Goal: Book appointment/travel/reservation

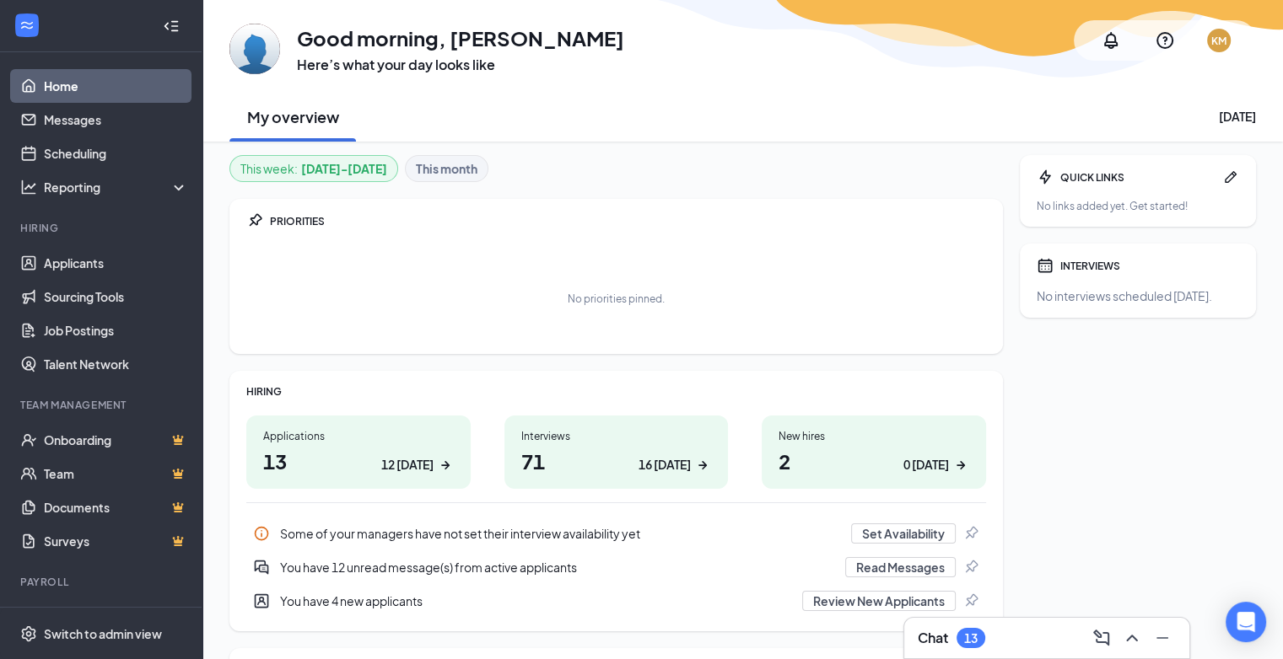
click at [356, 444] on div "Applications 13 12 today" at bounding box center [358, 452] width 224 height 73
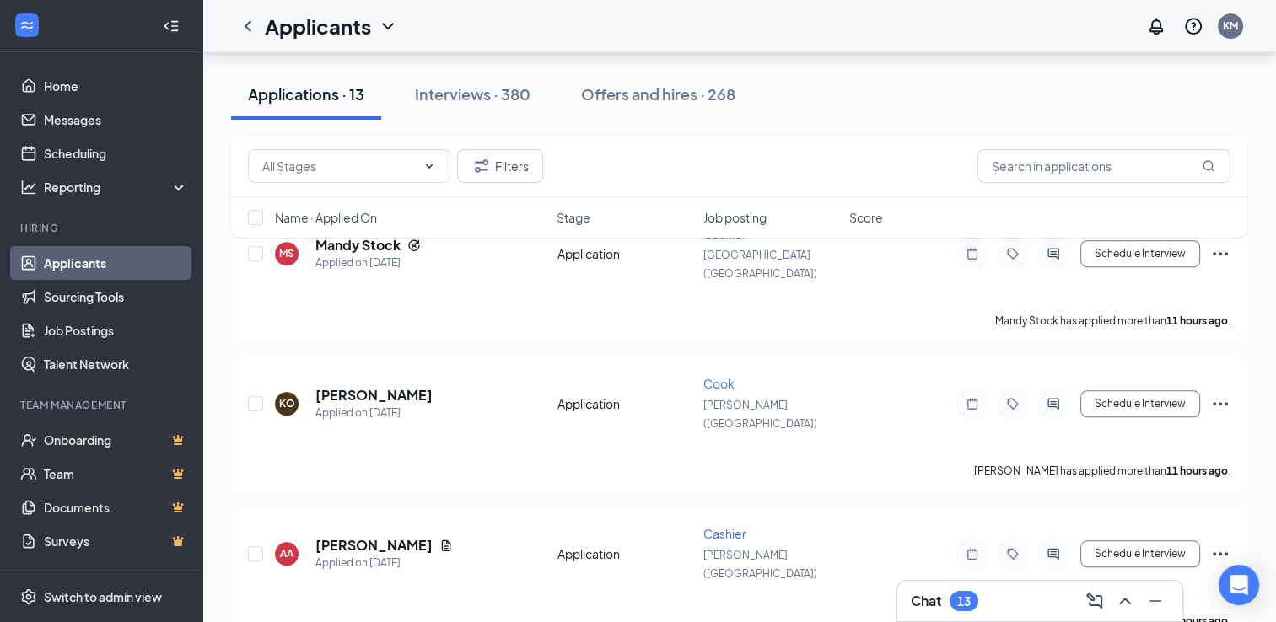
scroll to position [1333, 0]
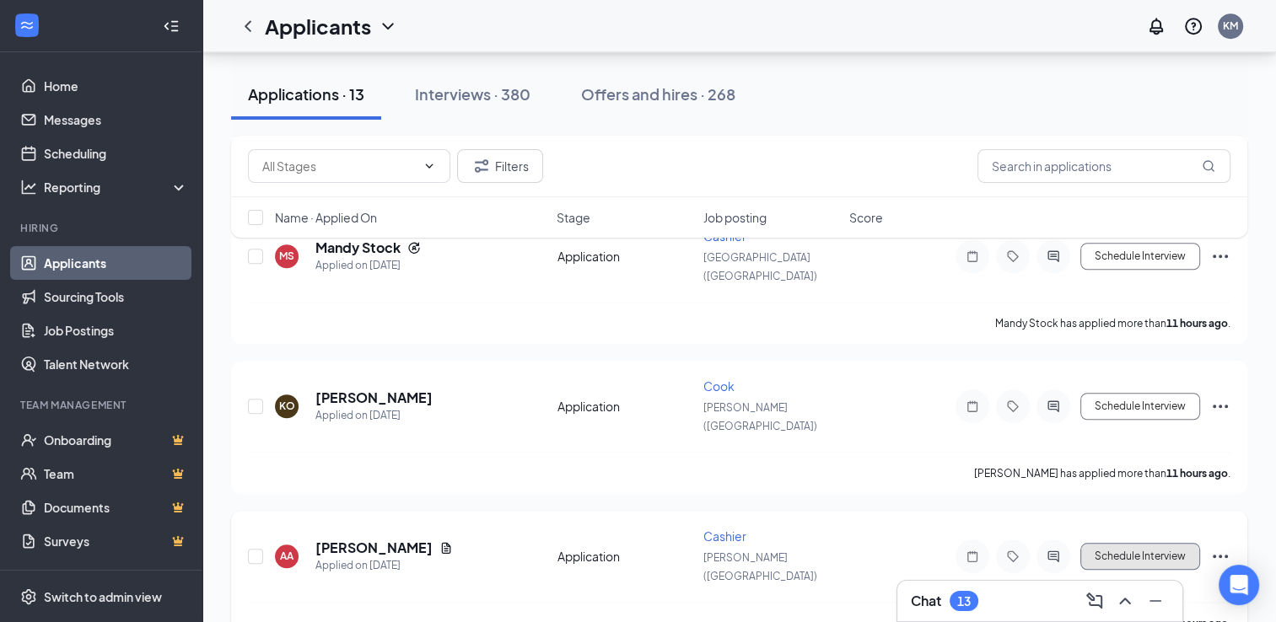
click at [913, 543] on button "Schedule Interview" at bounding box center [1140, 556] width 120 height 27
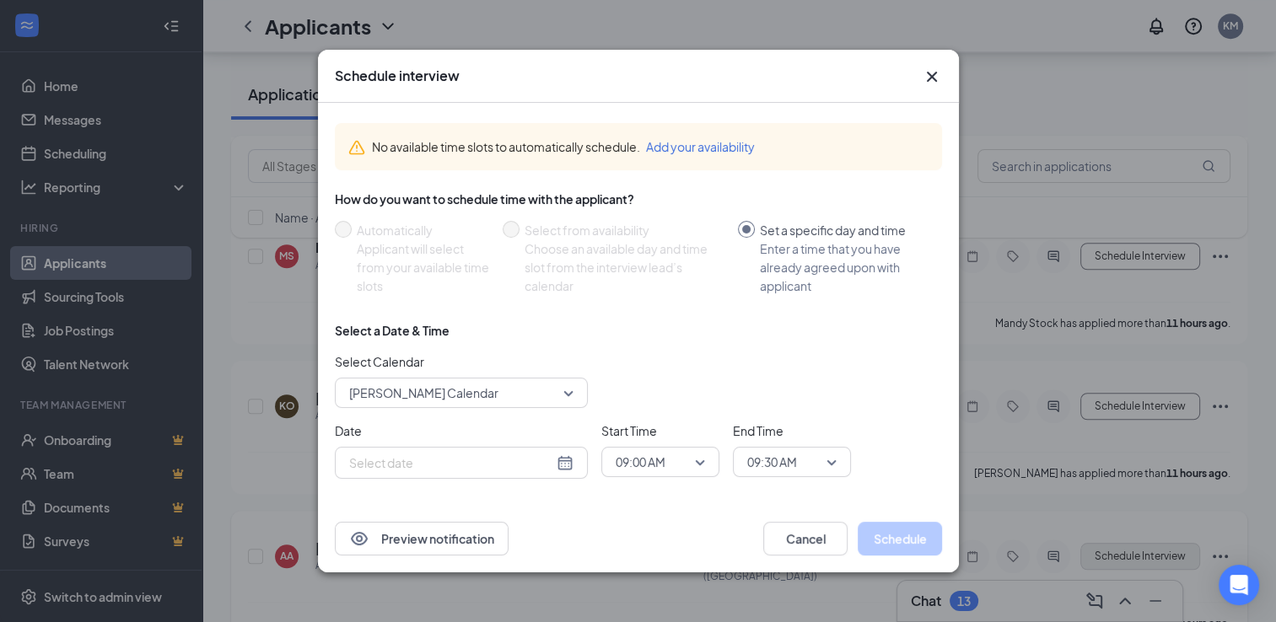
type input "[DATE]"
click at [913, 75] on icon "Cross" at bounding box center [932, 77] width 20 height 20
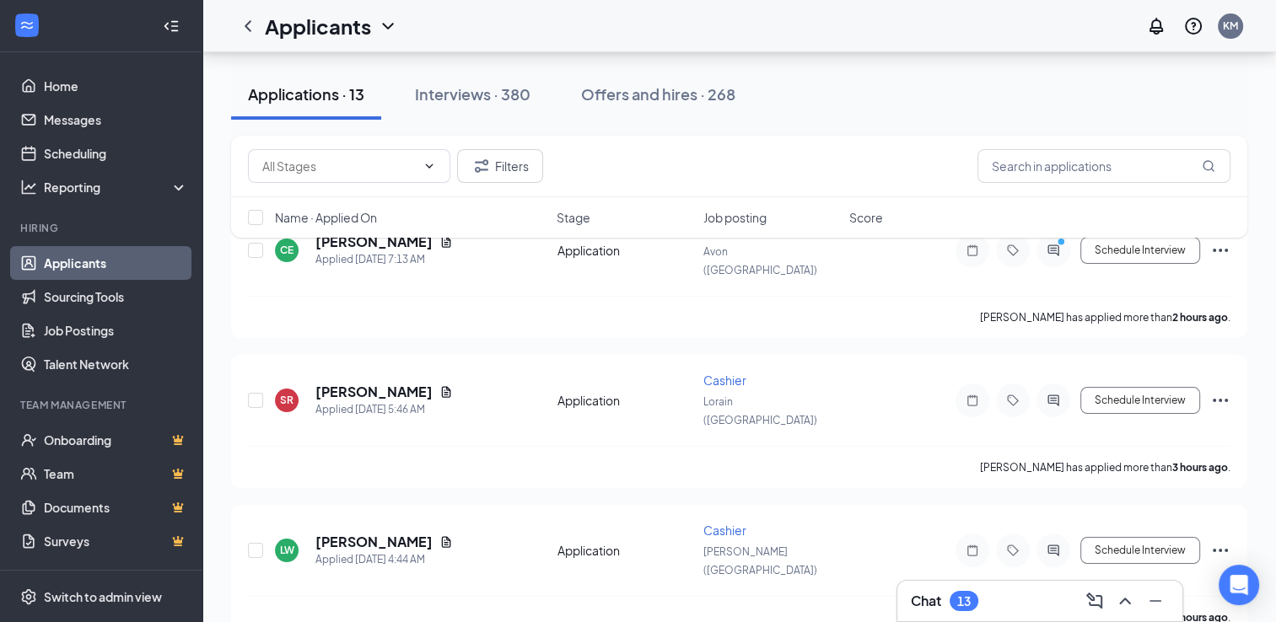
scroll to position [0, 0]
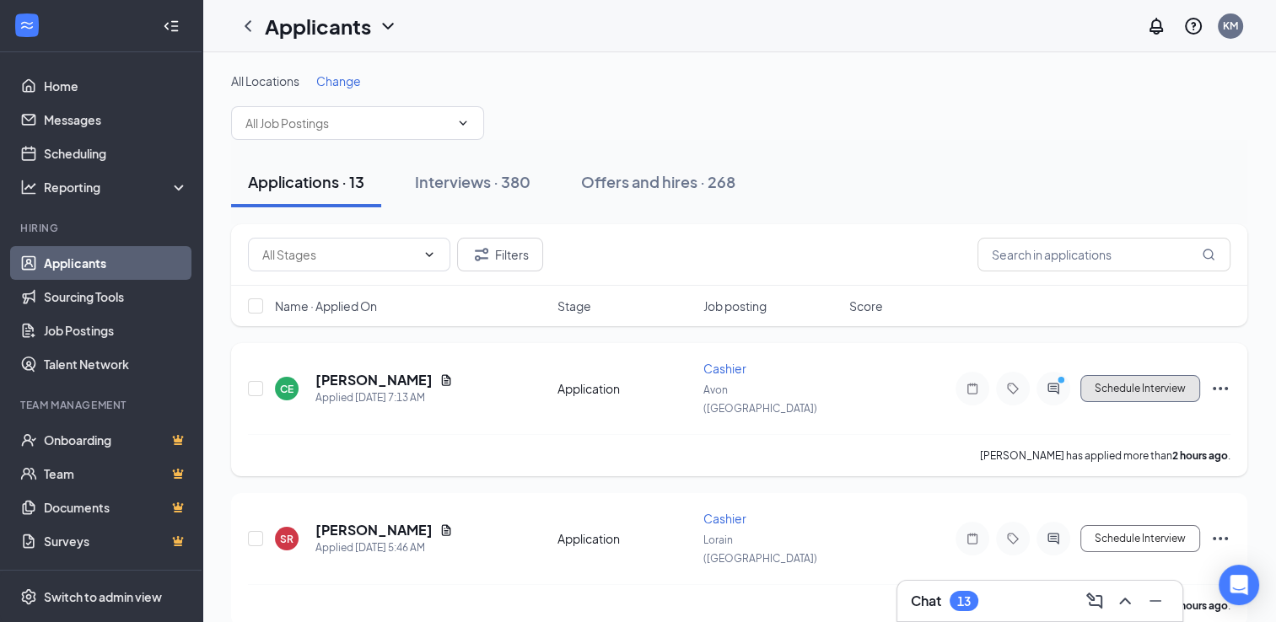
click at [913, 375] on button "Schedule Interview" at bounding box center [1140, 388] width 120 height 27
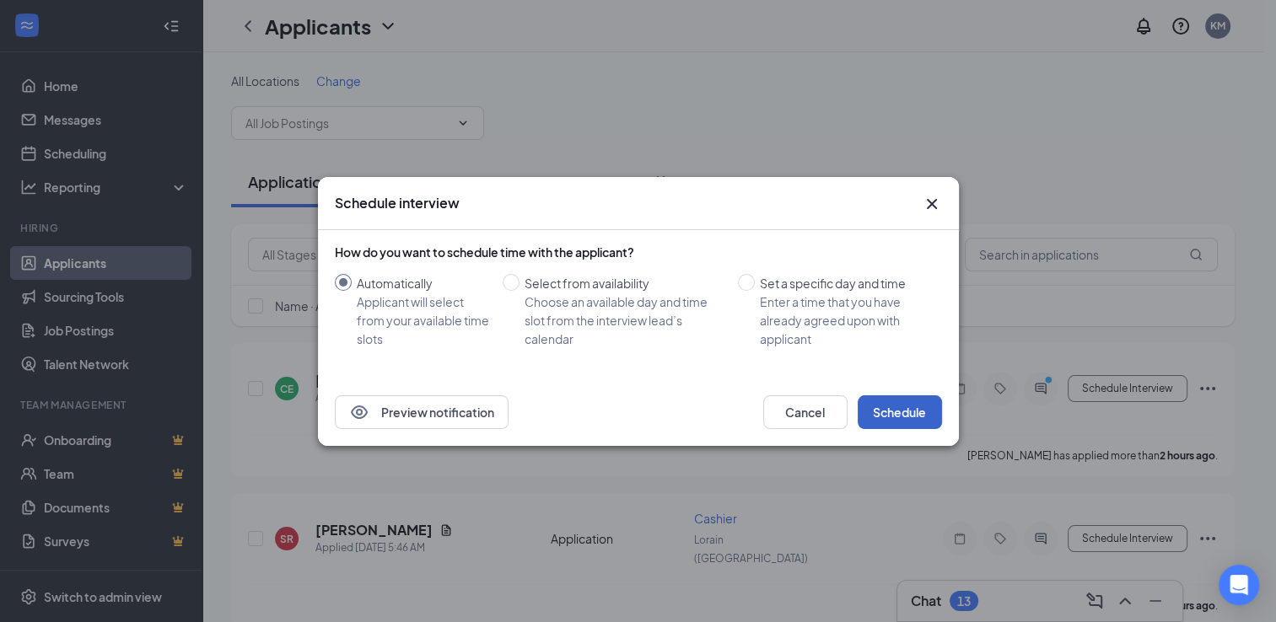
click at [905, 410] on button "Schedule" at bounding box center [900, 413] width 84 height 34
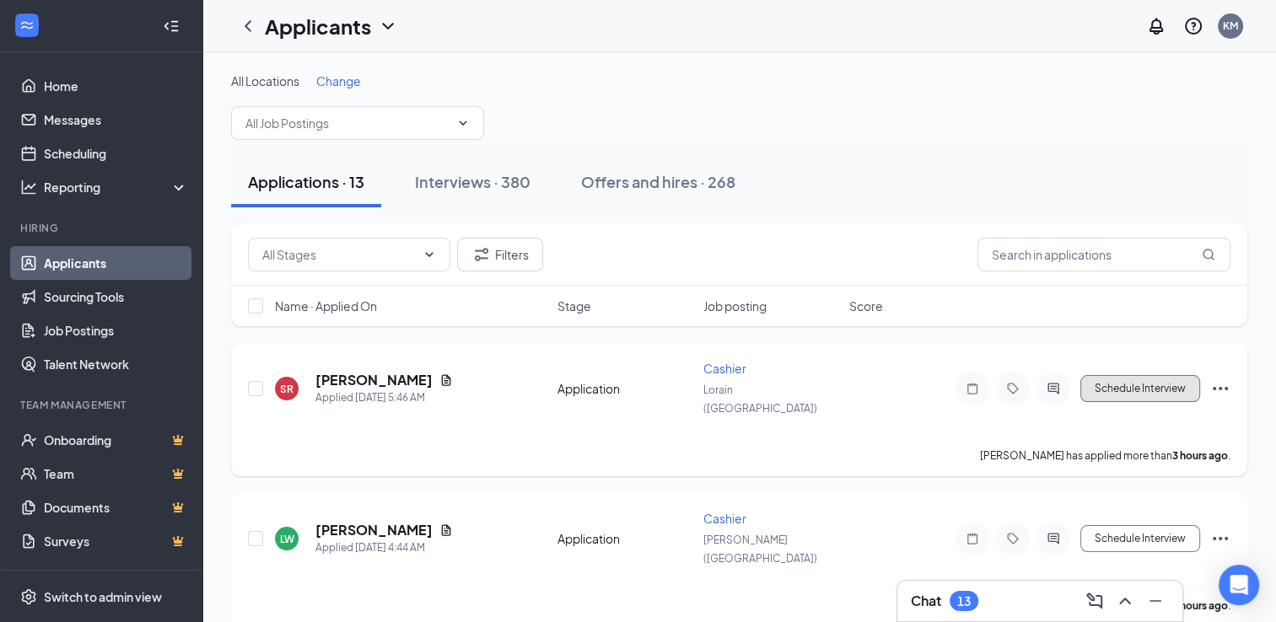
click at [913, 381] on button "Schedule Interview" at bounding box center [1140, 388] width 120 height 27
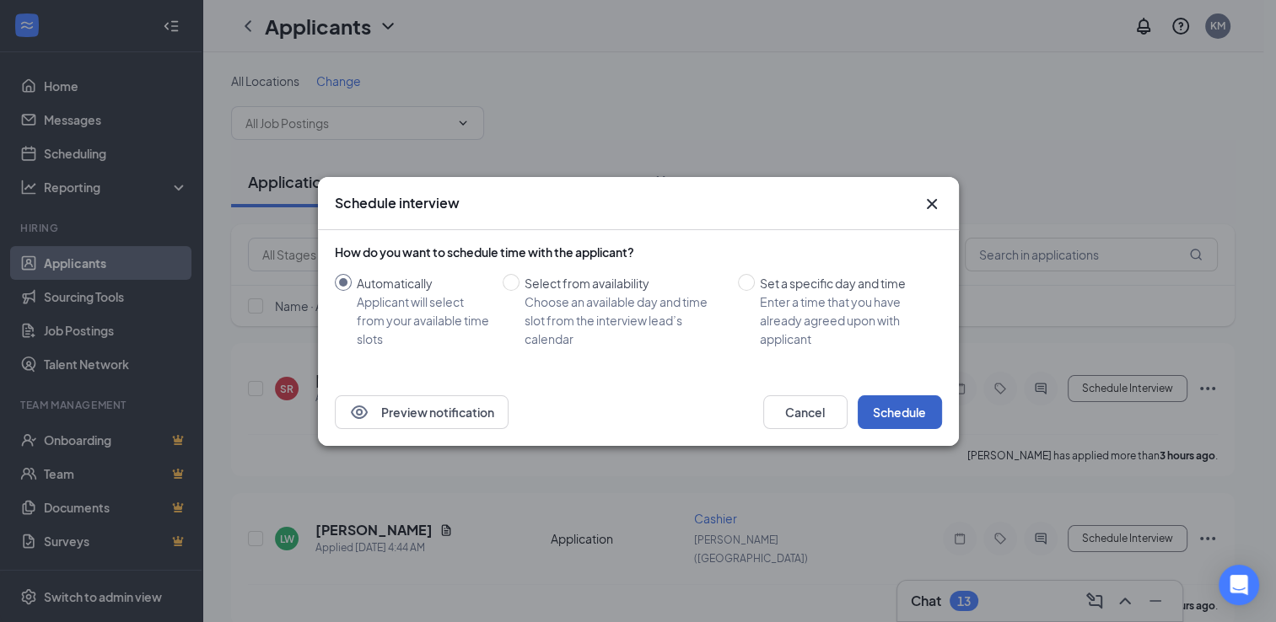
click at [913, 410] on button "Schedule" at bounding box center [900, 413] width 84 height 34
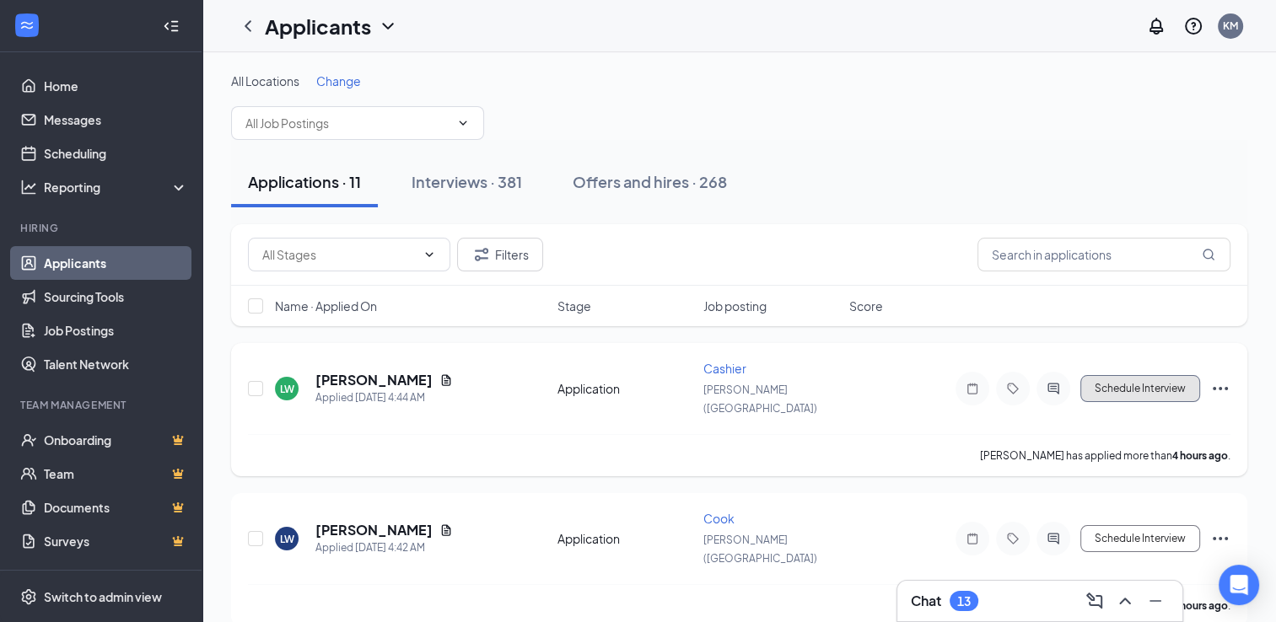
click at [913, 386] on button "Schedule Interview" at bounding box center [1140, 388] width 120 height 27
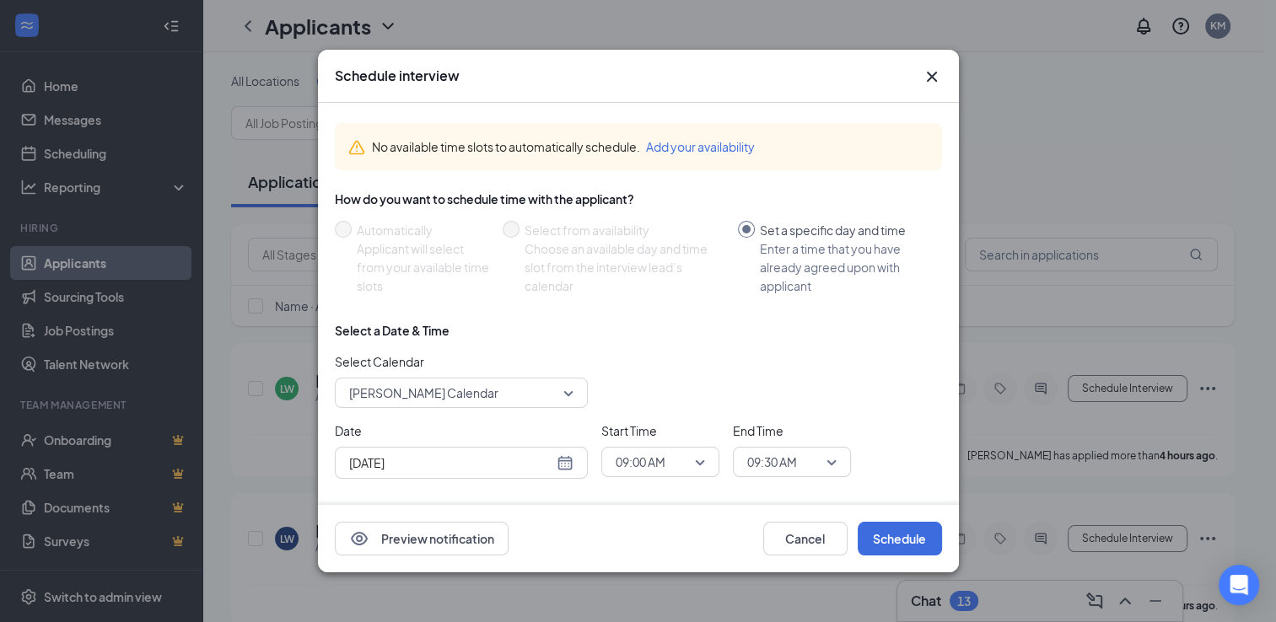
click at [913, 79] on icon "Cross" at bounding box center [931, 77] width 10 height 10
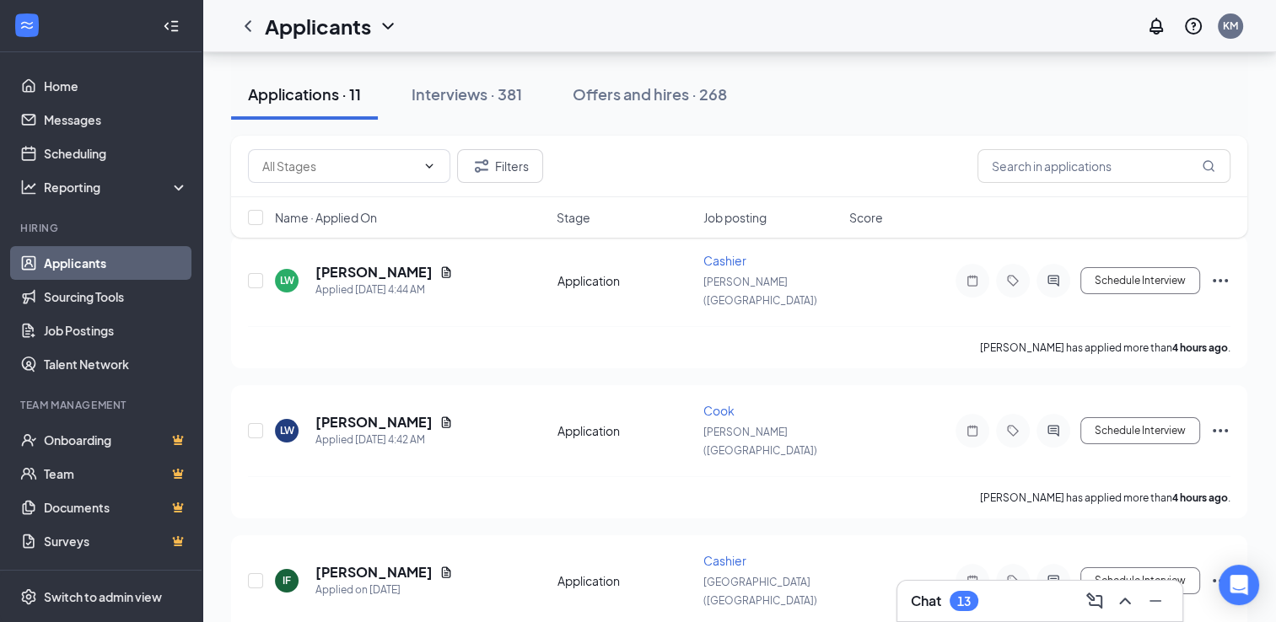
scroll to position [126, 0]
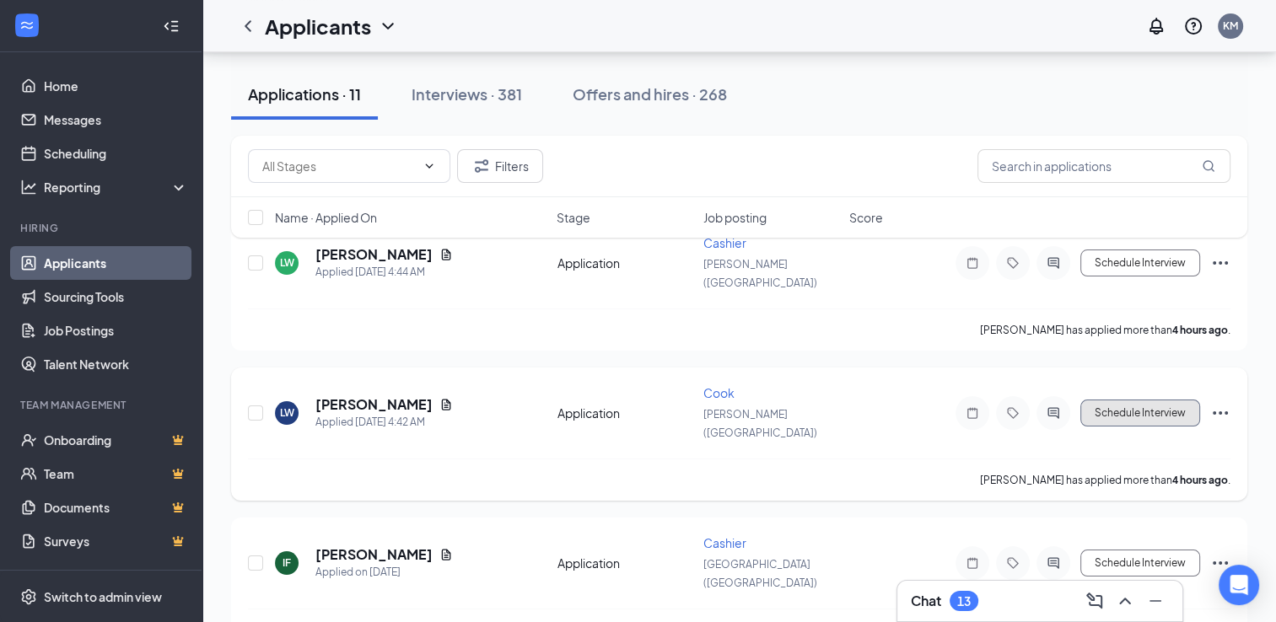
click at [913, 400] on button "Schedule Interview" at bounding box center [1140, 413] width 120 height 27
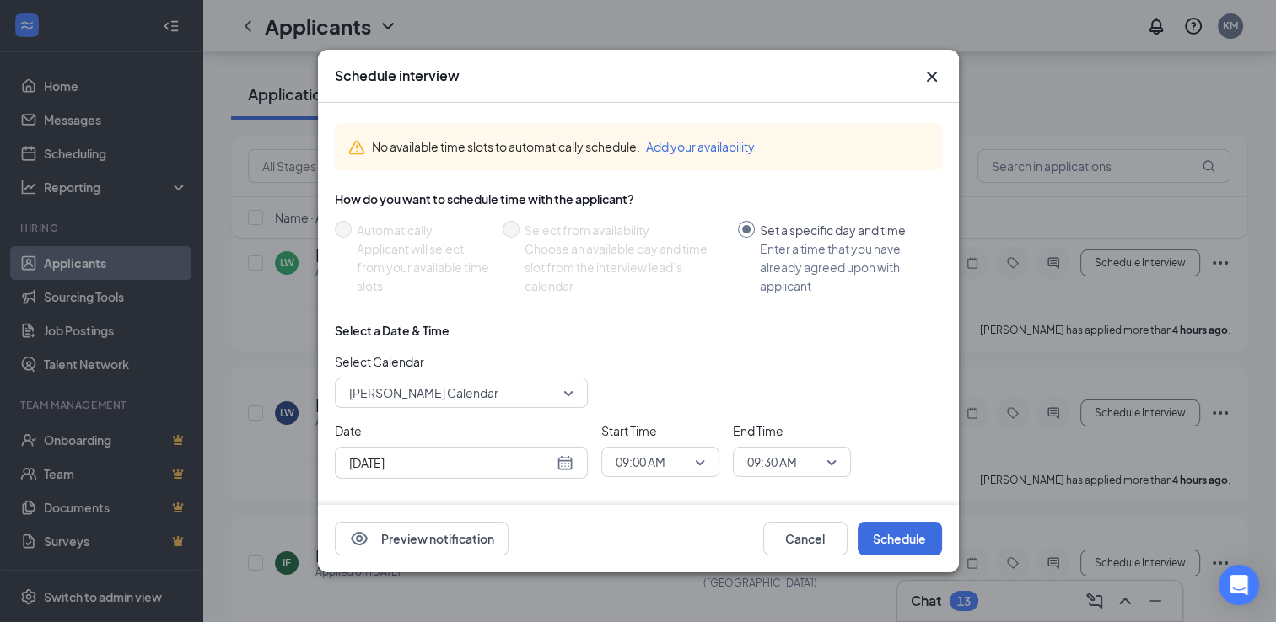
click at [913, 82] on icon "Cross" at bounding box center [932, 77] width 20 height 20
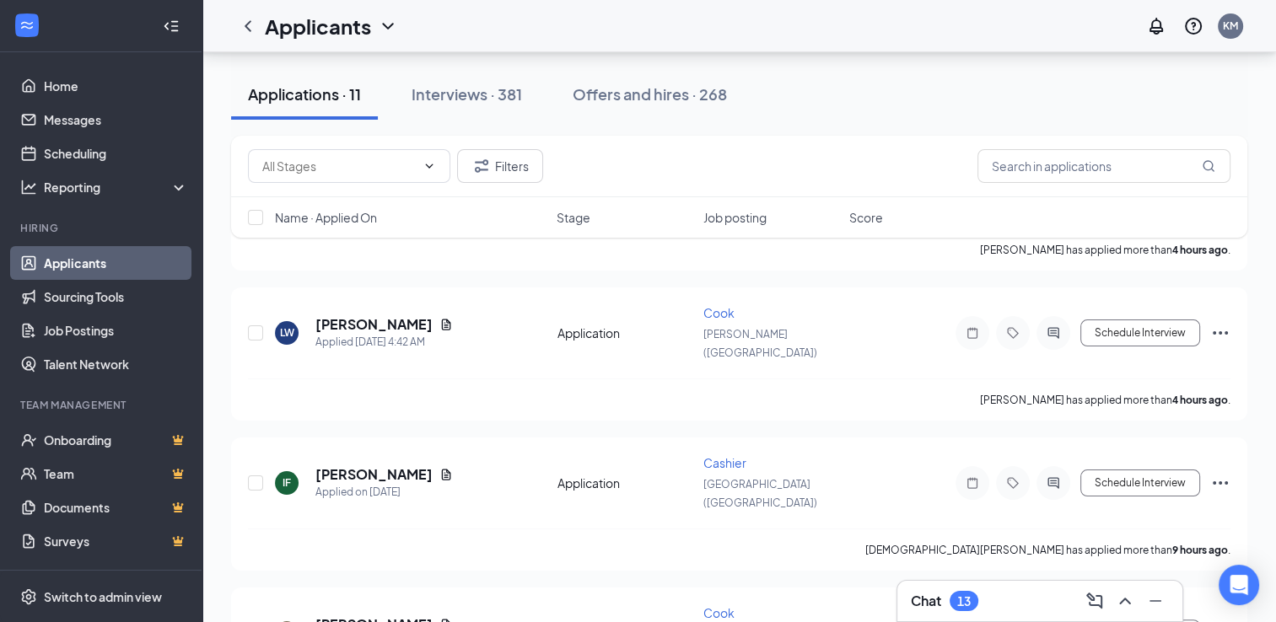
scroll to position [213, 0]
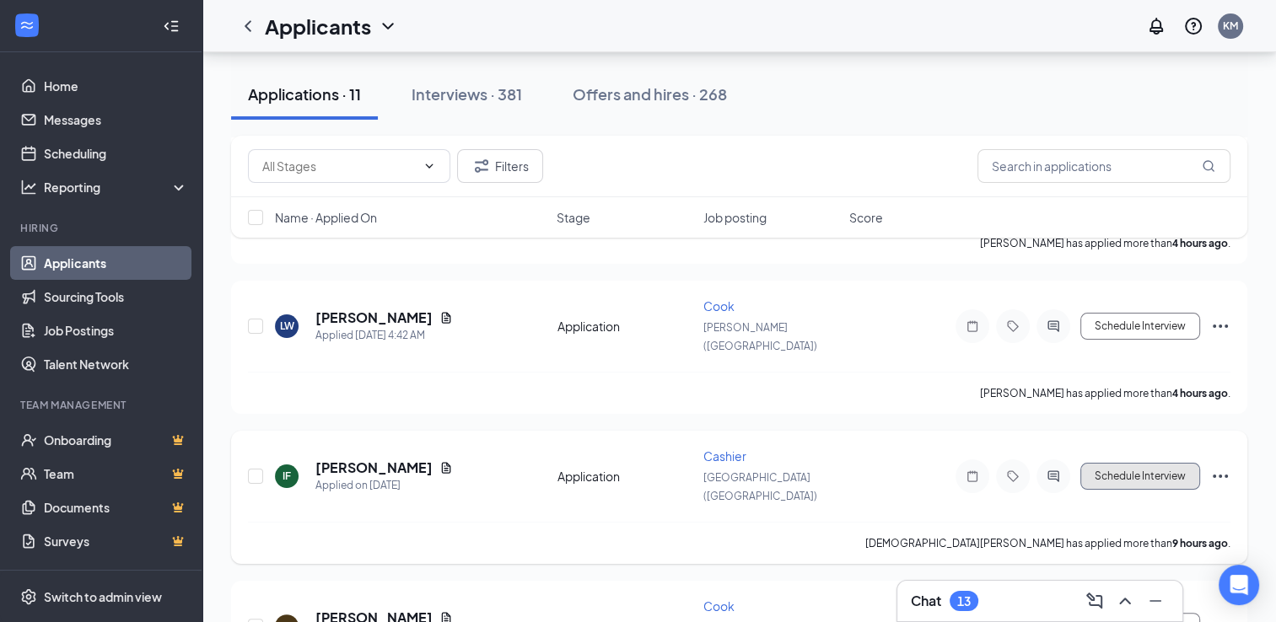
click at [913, 463] on button "Schedule Interview" at bounding box center [1140, 476] width 120 height 27
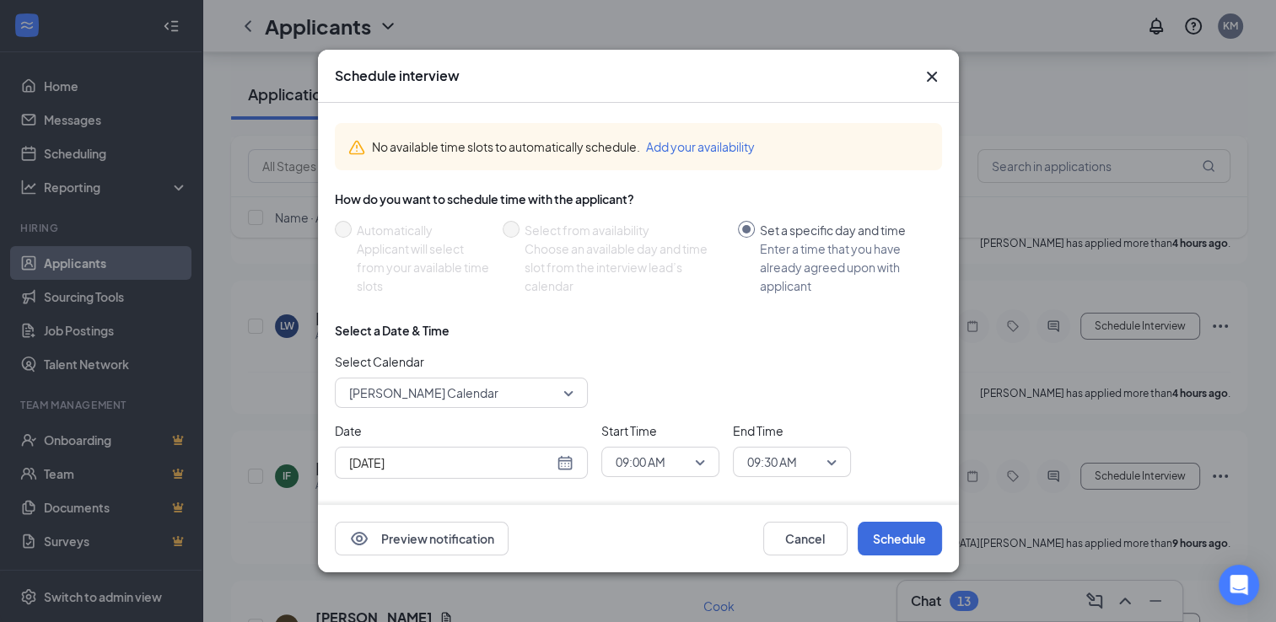
click at [913, 75] on icon "Cross" at bounding box center [932, 77] width 20 height 20
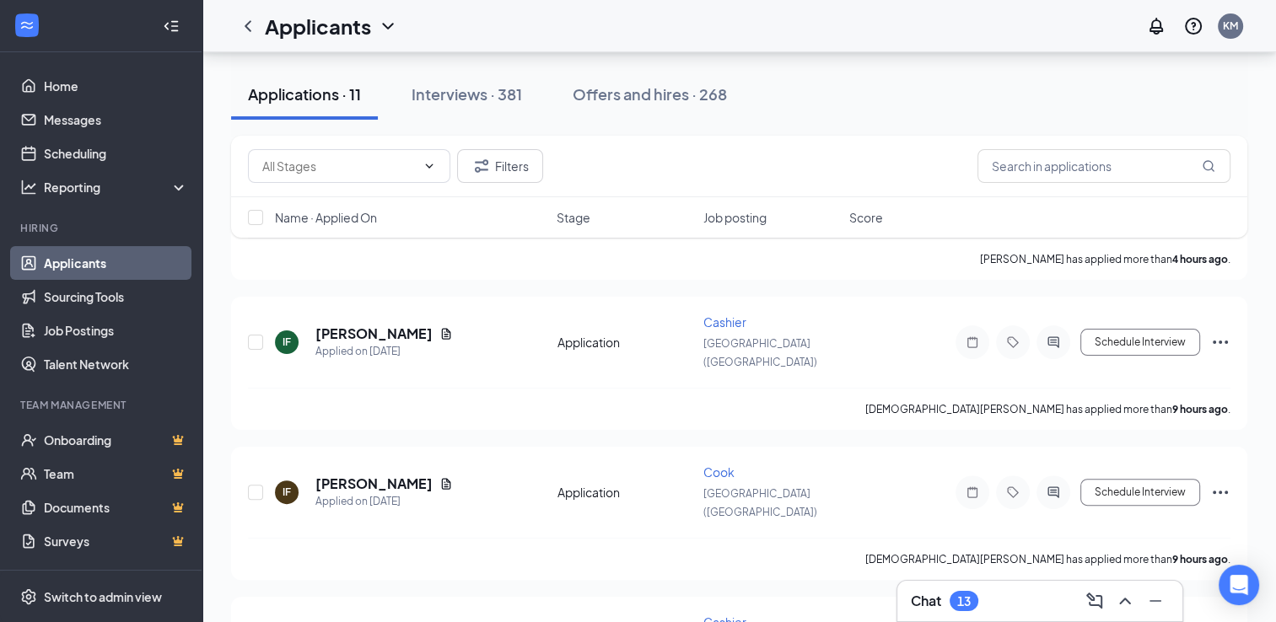
scroll to position [385, 0]
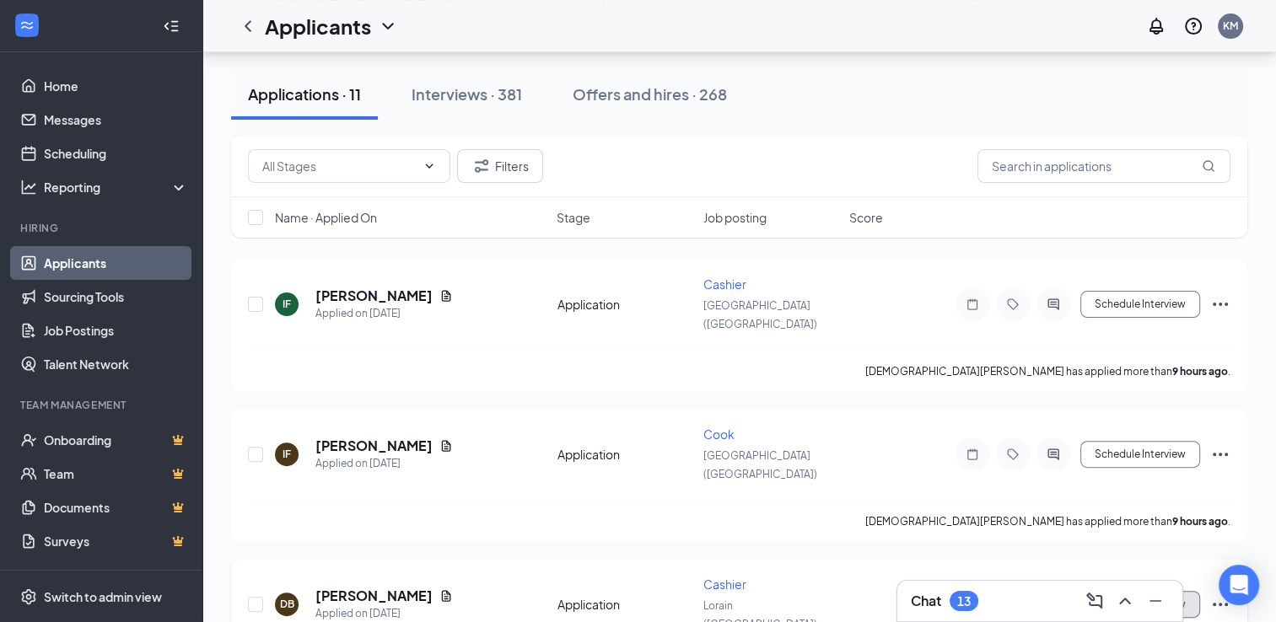
click at [913, 591] on button "Schedule Interview" at bounding box center [1140, 604] width 120 height 27
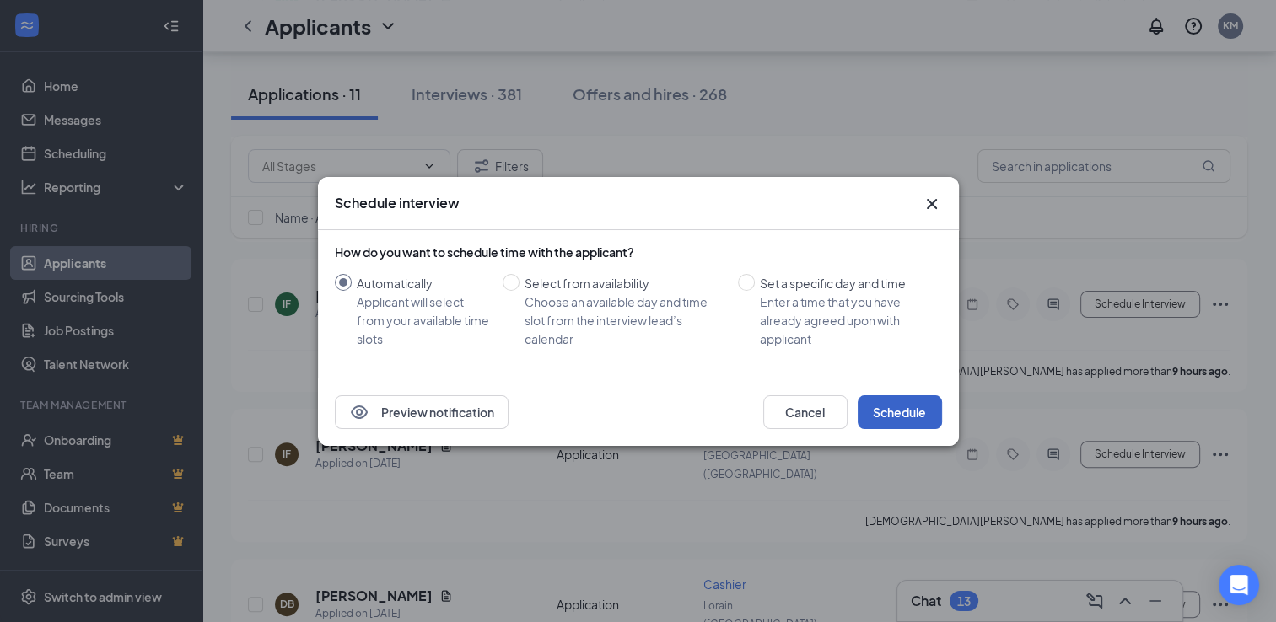
click at [913, 413] on button "Schedule" at bounding box center [900, 413] width 84 height 34
click at [913, 413] on button "button" at bounding box center [900, 413] width 84 height 34
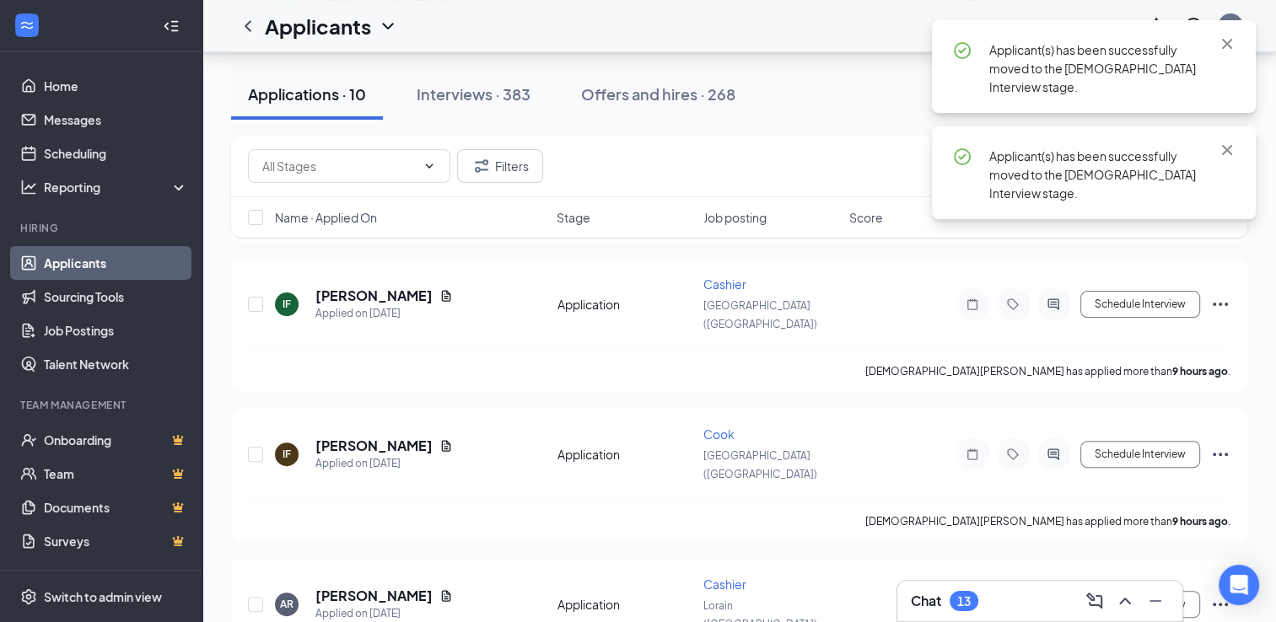
scroll to position [511, 0]
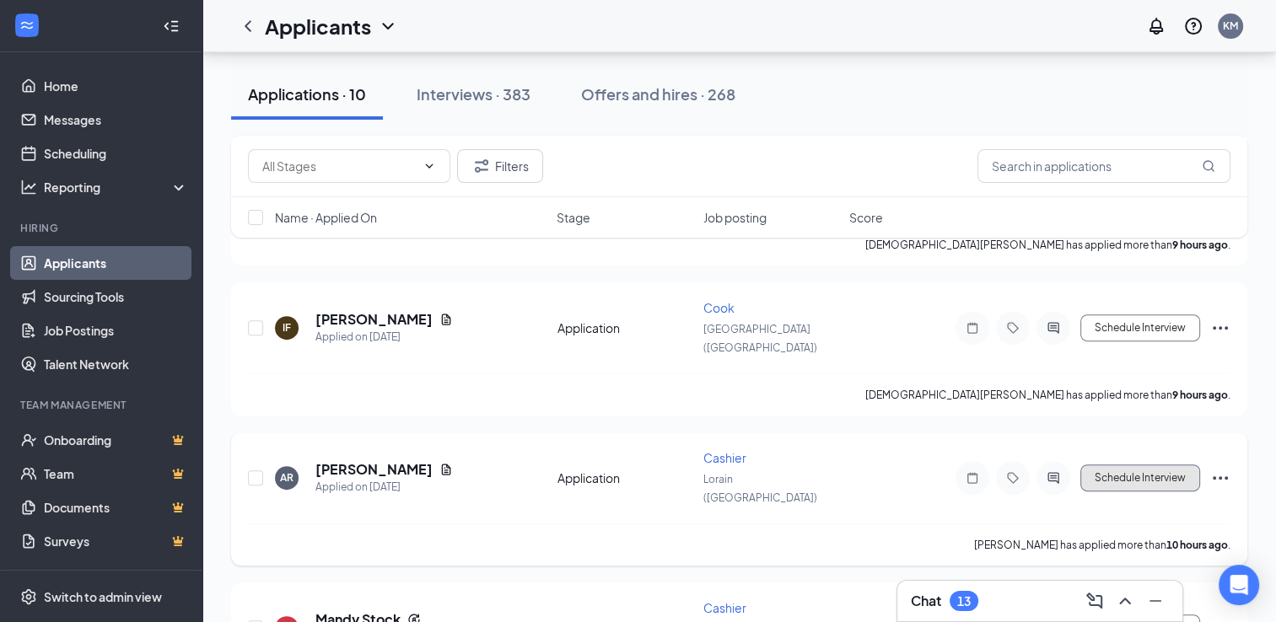
click at [913, 465] on button "Schedule Interview" at bounding box center [1140, 478] width 120 height 27
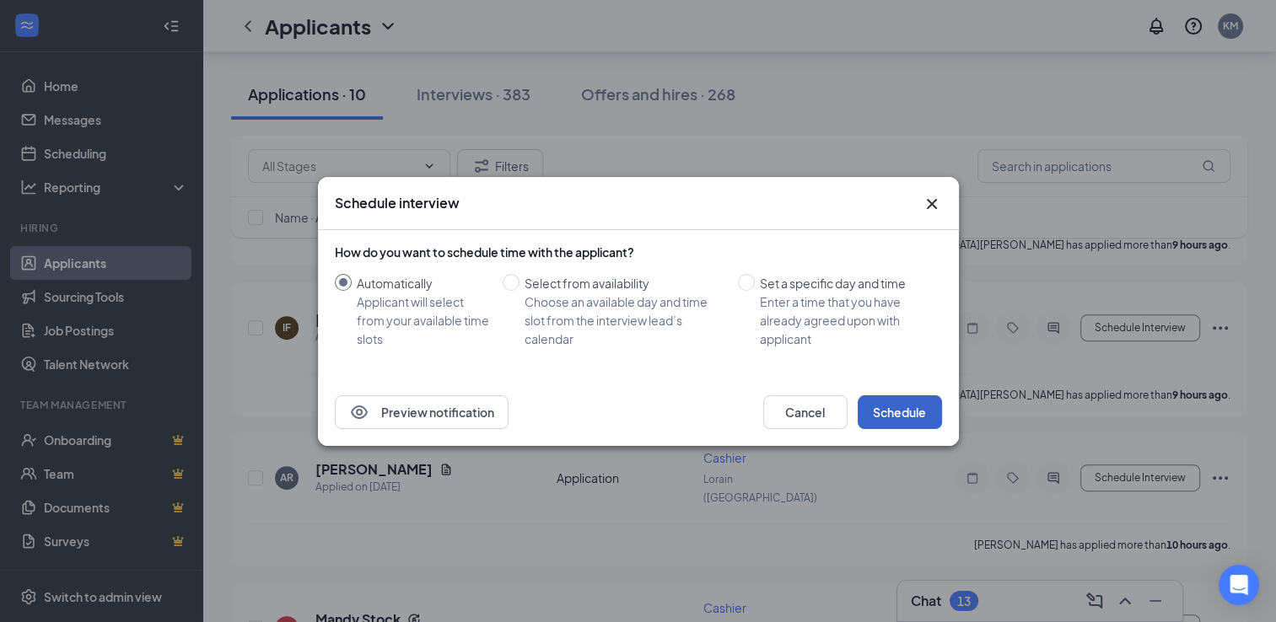
click at [912, 404] on button "Schedule" at bounding box center [900, 413] width 84 height 34
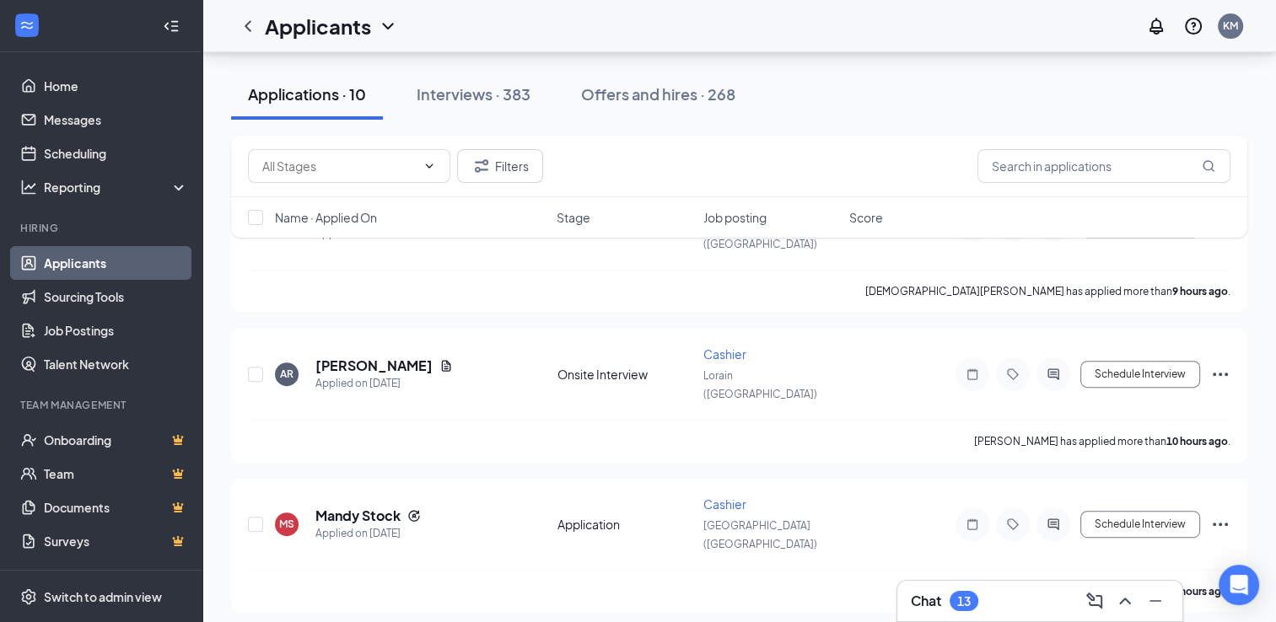
scroll to position [625, 0]
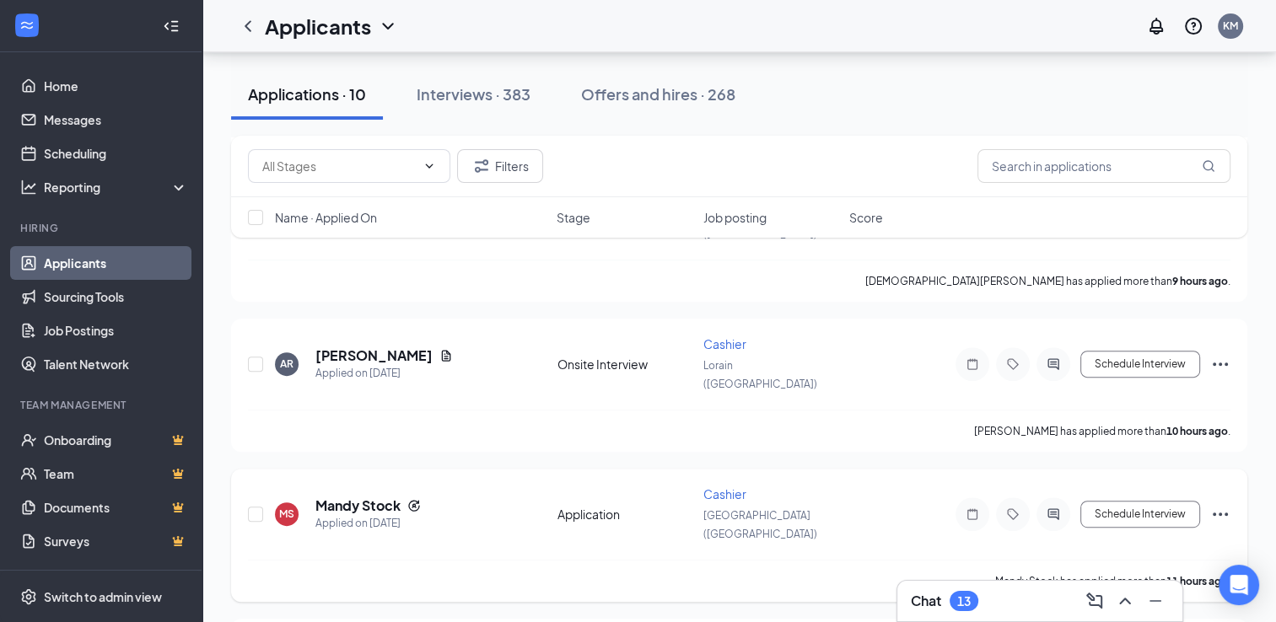
click at [913, 498] on div "Schedule Interview" at bounding box center [1079, 515] width 304 height 34
click at [913, 501] on button "Schedule Interview" at bounding box center [1140, 514] width 120 height 27
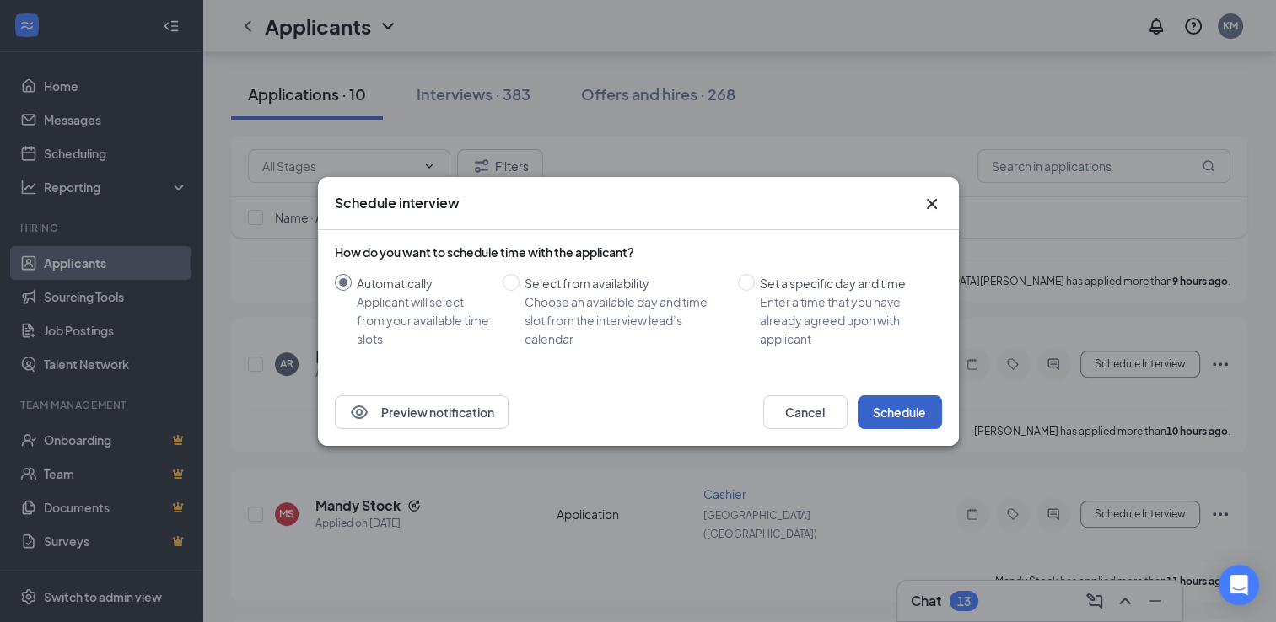
click at [884, 413] on button "Schedule" at bounding box center [900, 413] width 84 height 34
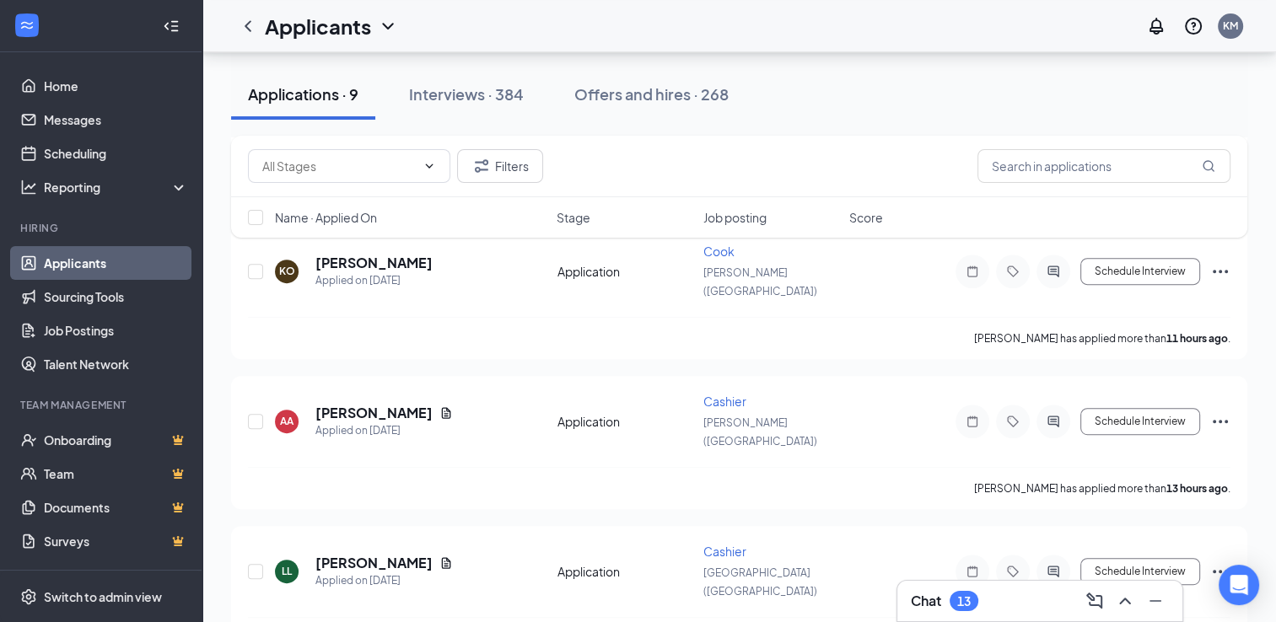
scroll to position [731, 0]
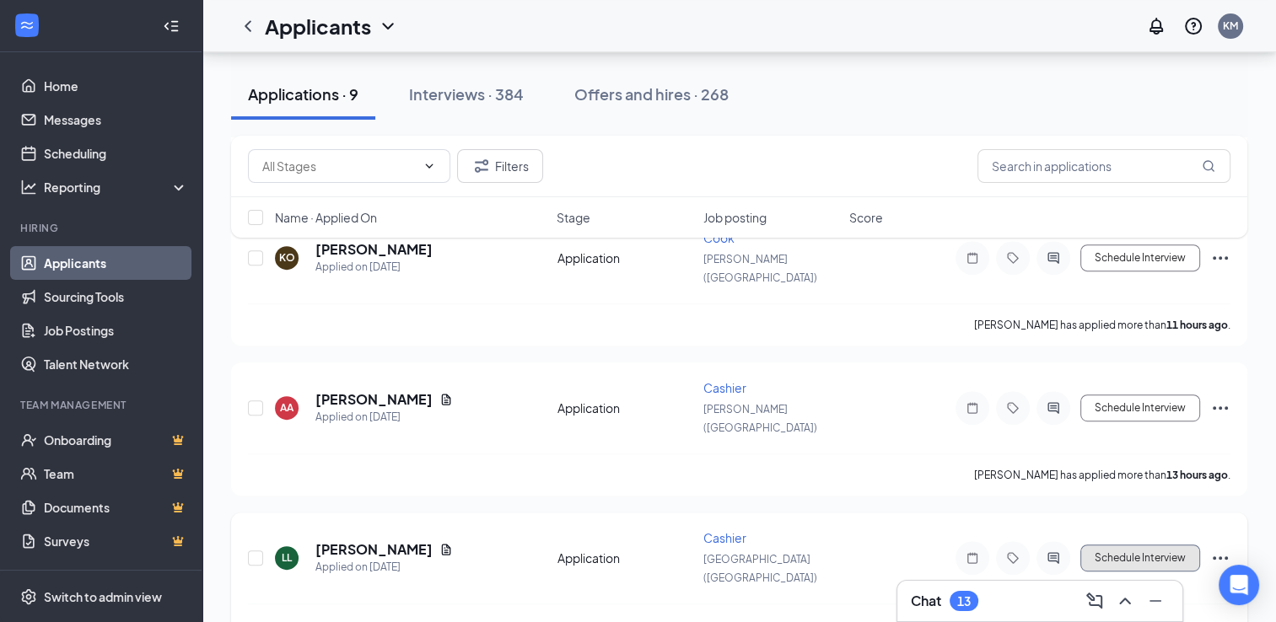
click at [913, 545] on button "Schedule Interview" at bounding box center [1140, 558] width 120 height 27
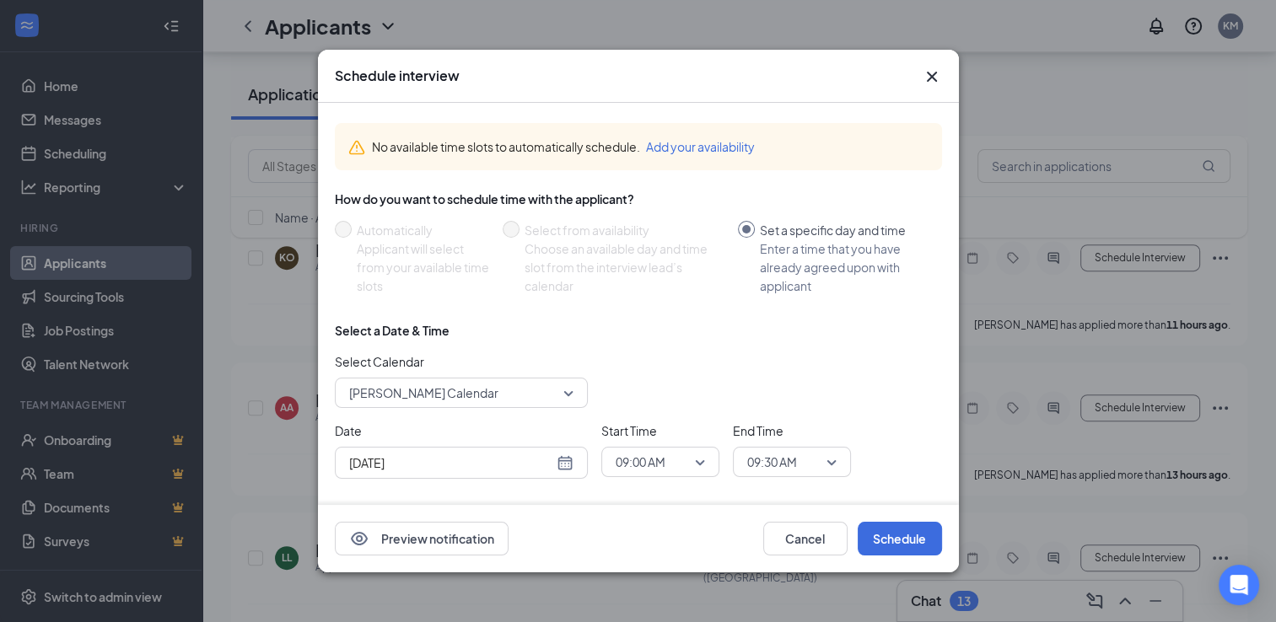
click at [913, 77] on icon "Cross" at bounding box center [932, 77] width 20 height 20
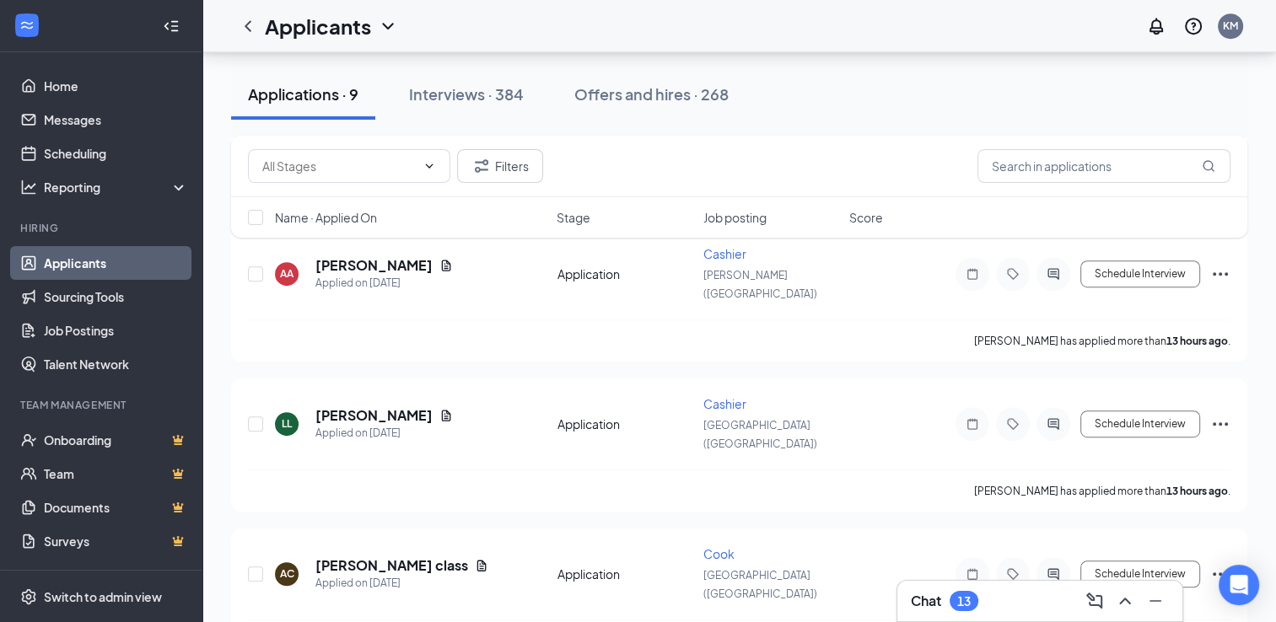
scroll to position [870, 0]
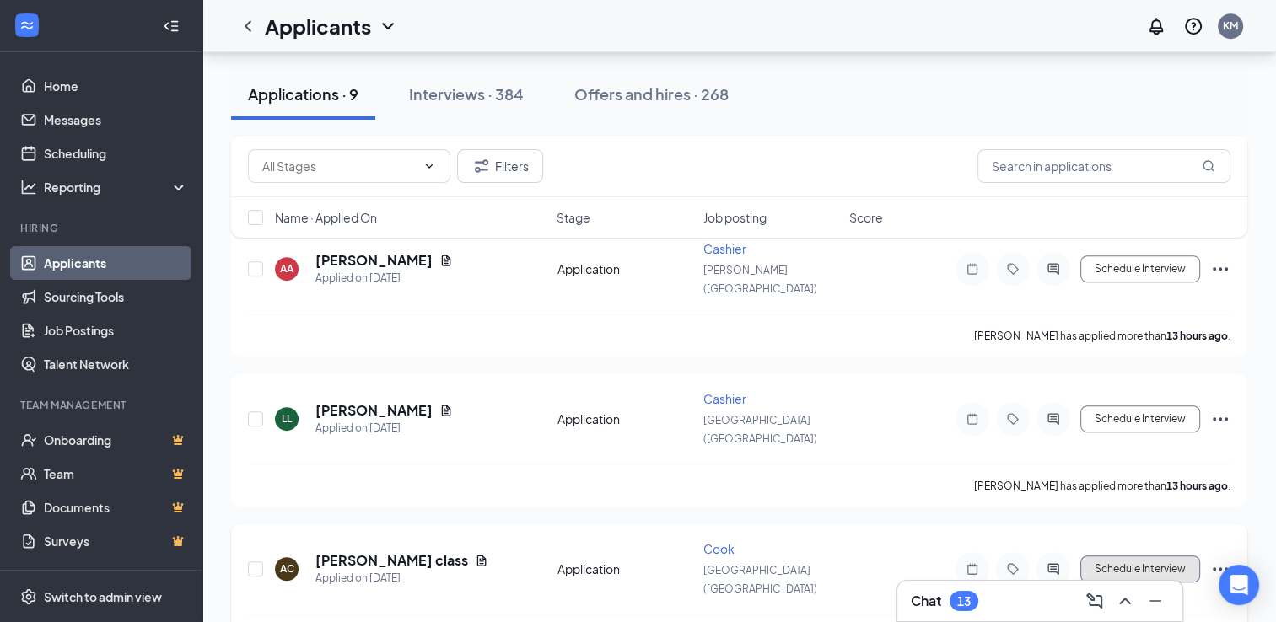
click at [913, 556] on button "Schedule Interview" at bounding box center [1140, 569] width 120 height 27
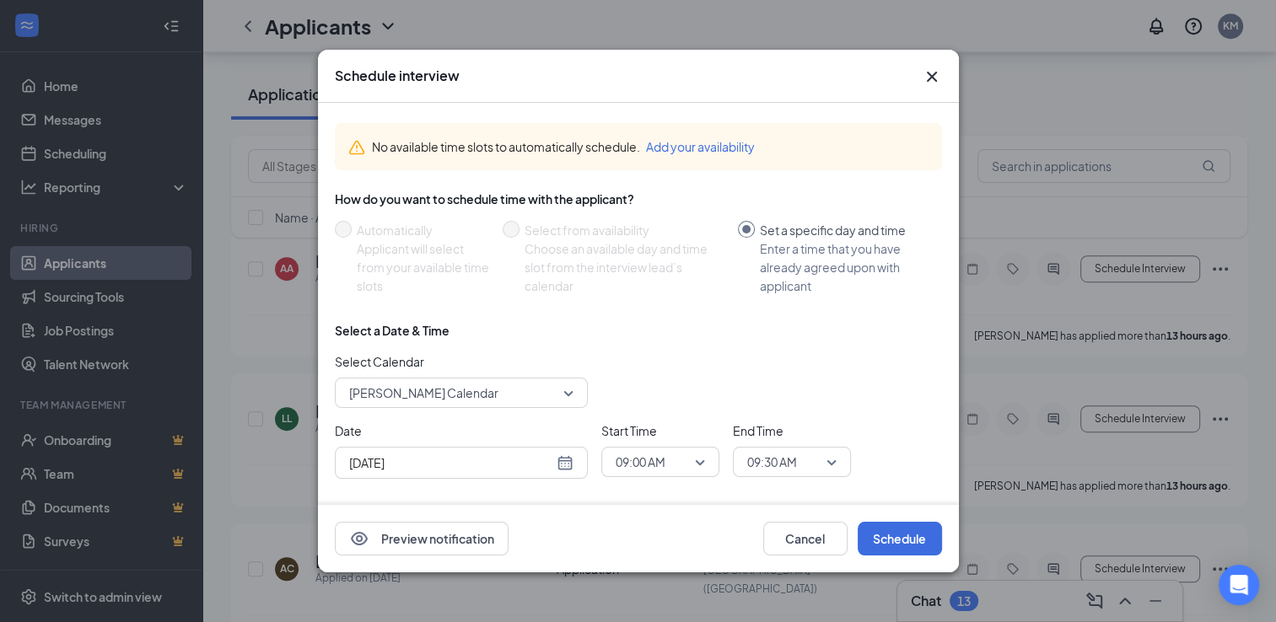
click at [913, 82] on icon "Cross" at bounding box center [932, 77] width 20 height 20
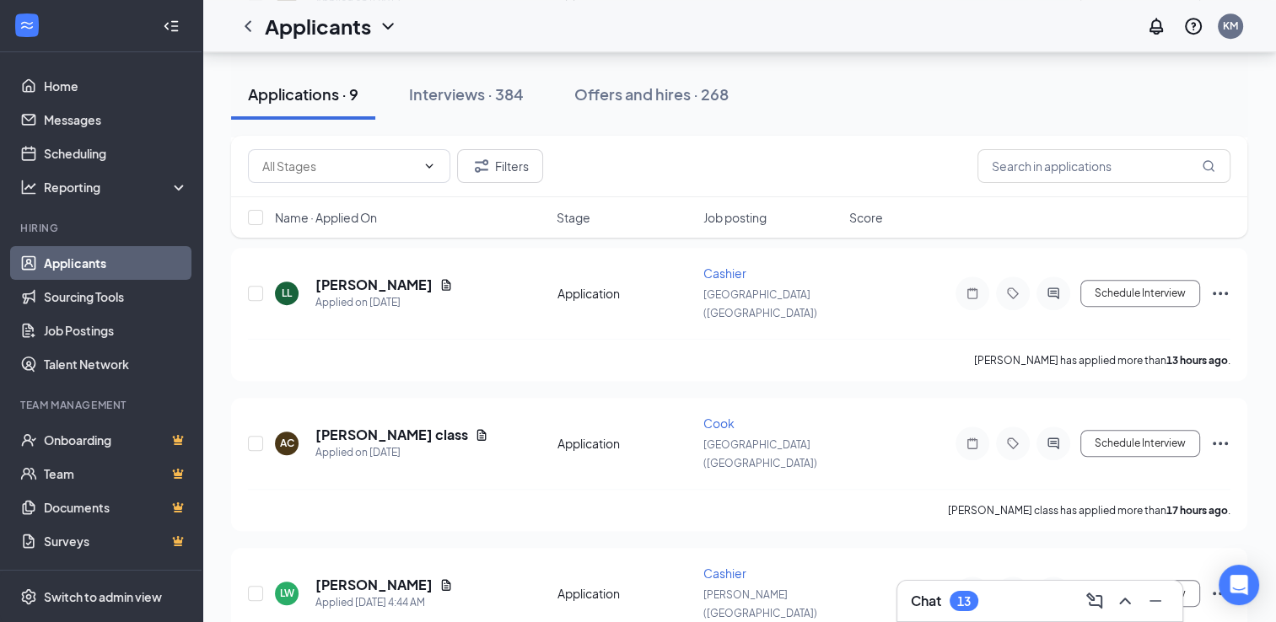
scroll to position [1002, 0]
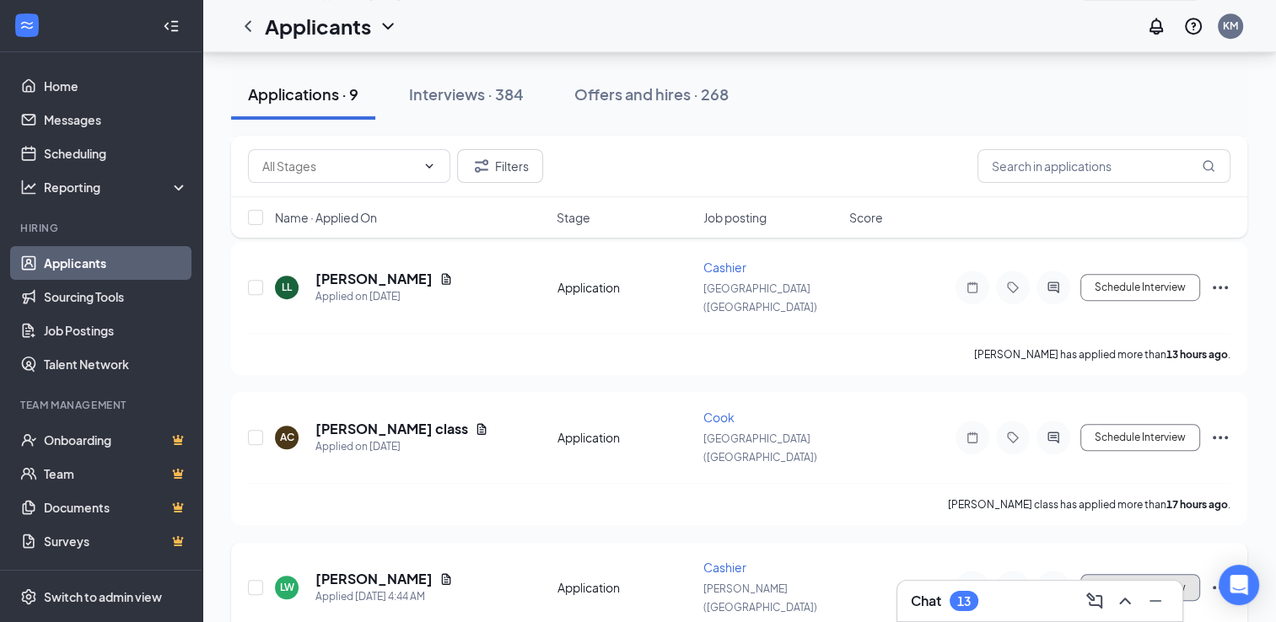
click at [913, 574] on button "Schedule Interview" at bounding box center [1140, 587] width 120 height 27
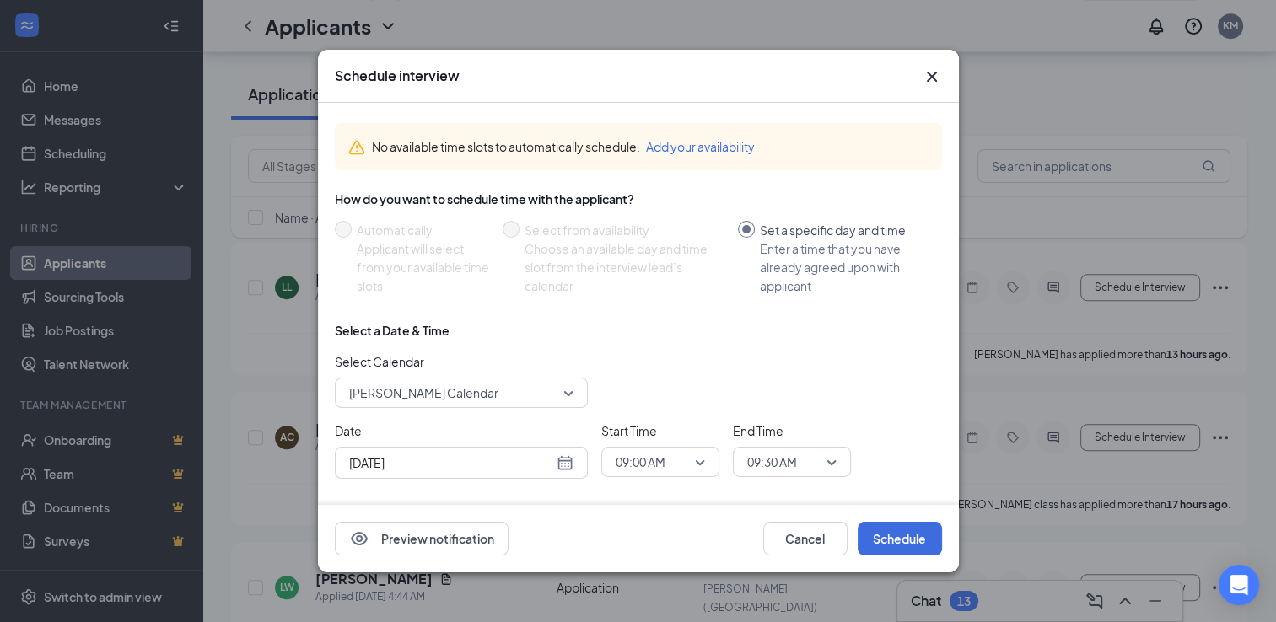
click at [913, 84] on icon "Cross" at bounding box center [932, 77] width 20 height 20
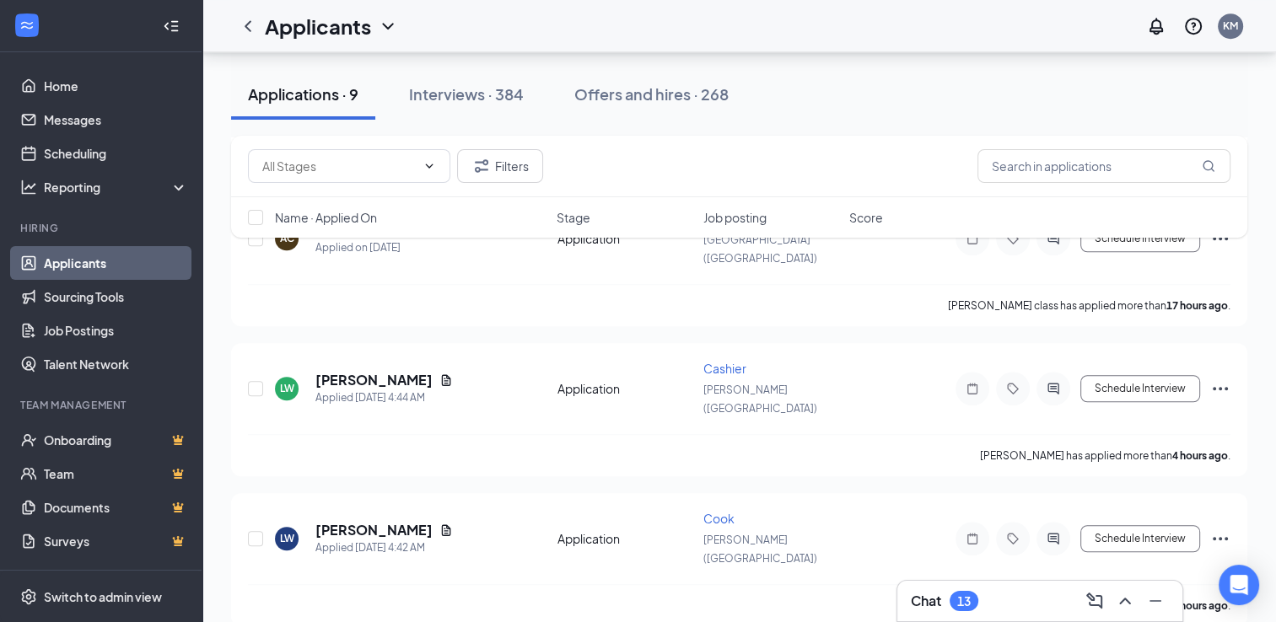
scroll to position [1203, 0]
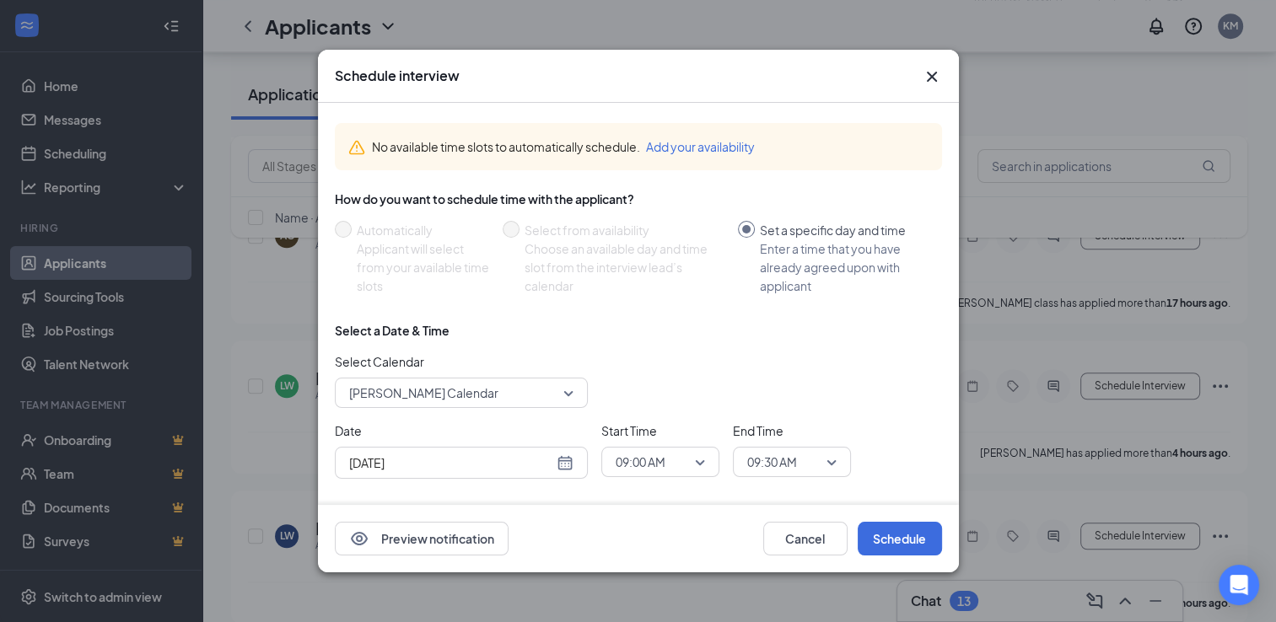
click at [913, 77] on icon "Cross" at bounding box center [931, 77] width 10 height 10
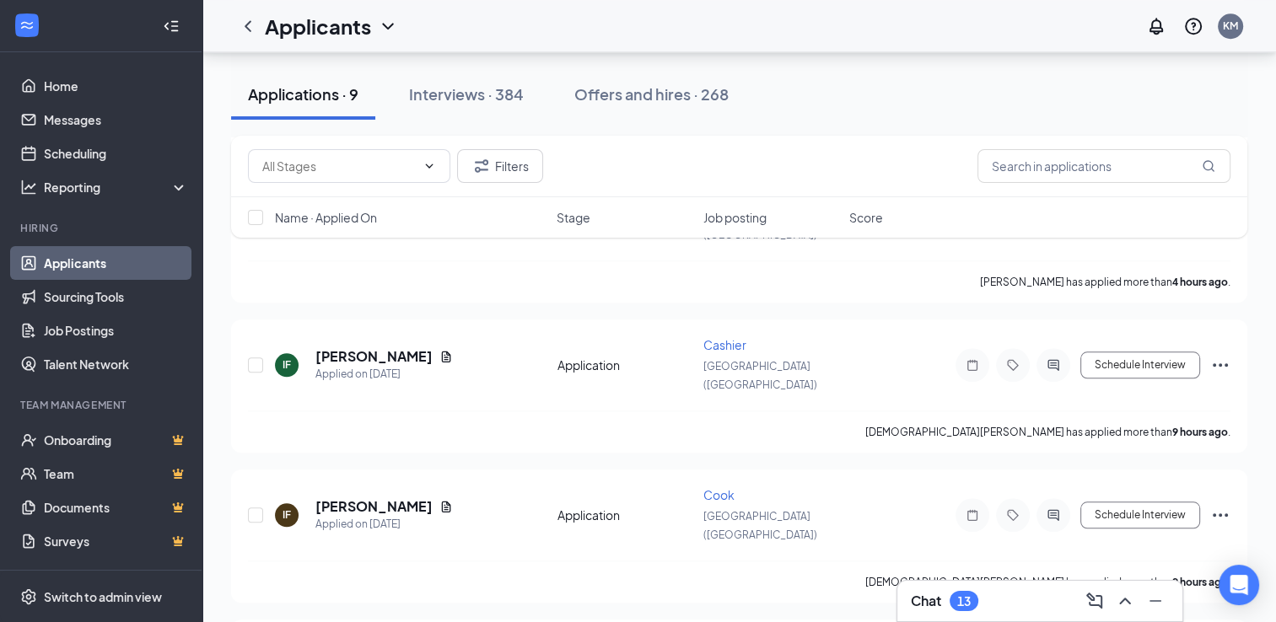
scroll to position [1530, 0]
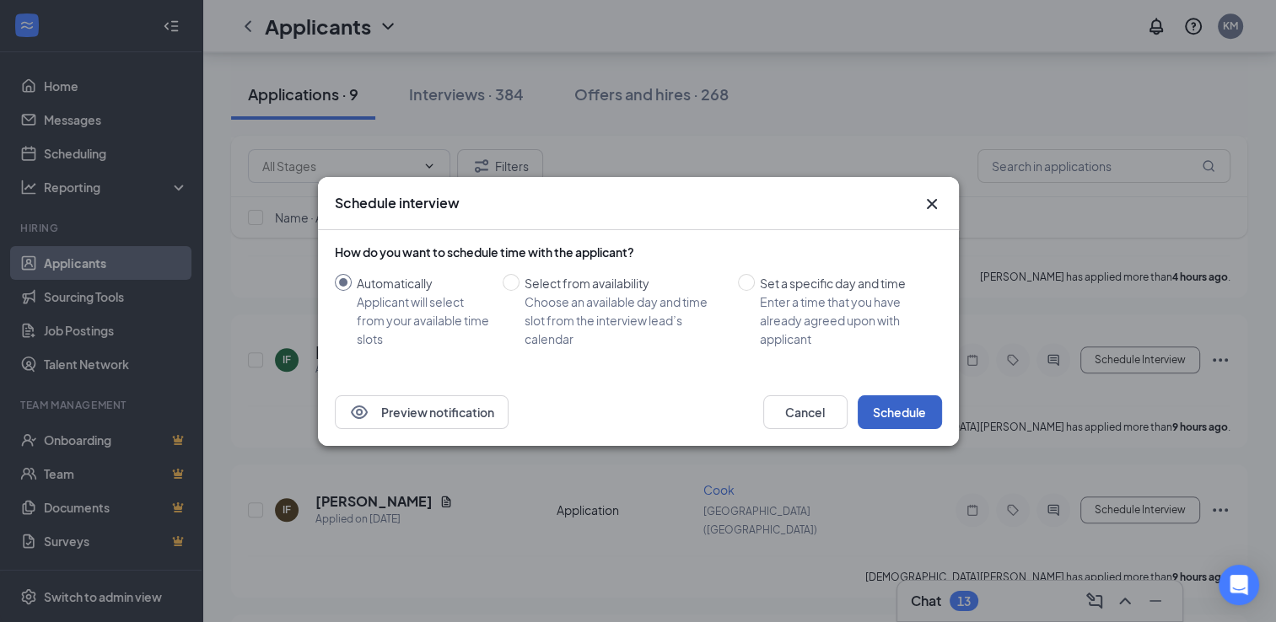
click at [880, 412] on button "Schedule" at bounding box center [900, 413] width 84 height 34
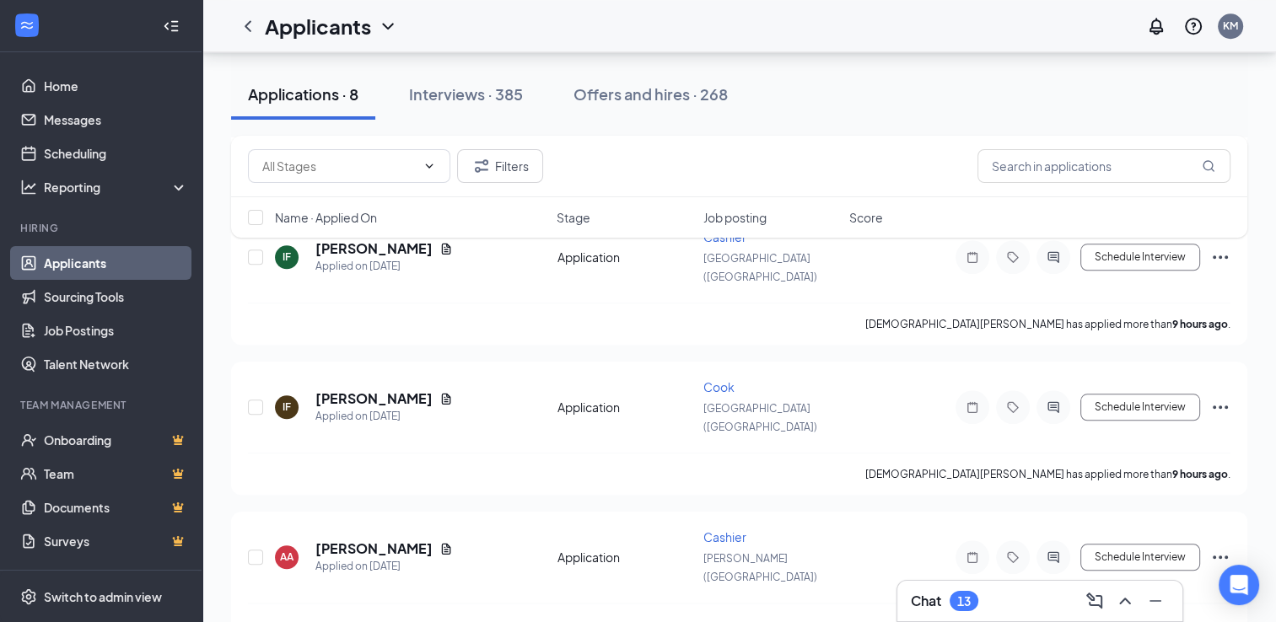
scroll to position [1636, 0]
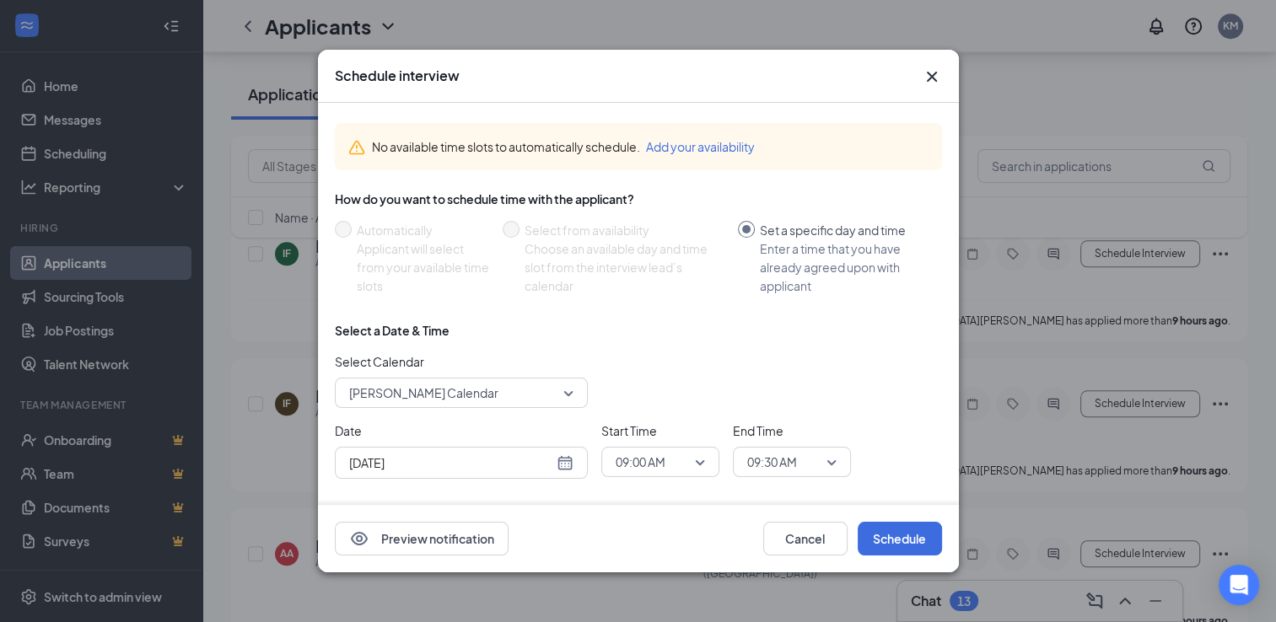
click at [913, 83] on icon "Cross" at bounding box center [932, 77] width 20 height 20
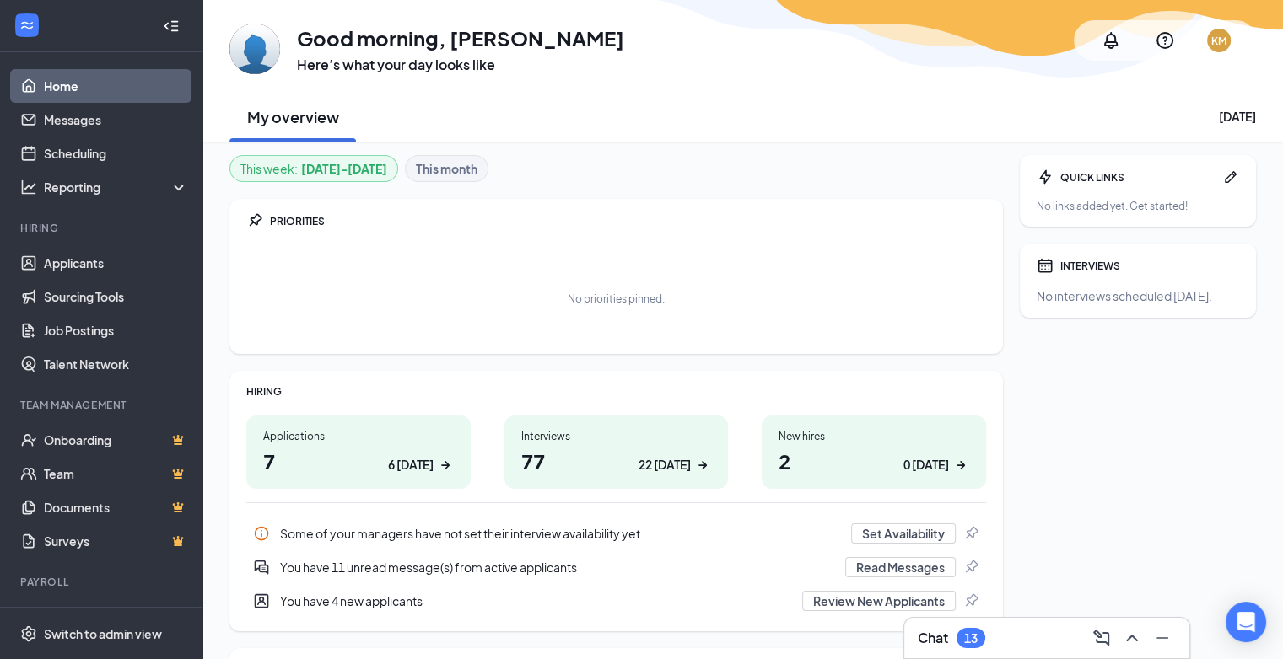
click at [326, 460] on h1 "7 6 today" at bounding box center [358, 461] width 191 height 29
